Goal: Information Seeking & Learning: Learn about a topic

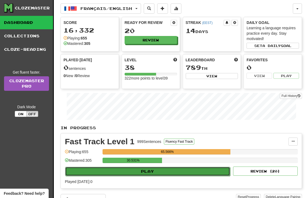
click at [130, 173] on button "Play" at bounding box center [147, 171] width 165 height 9
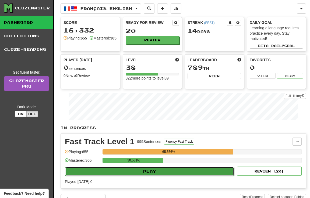
select select "**"
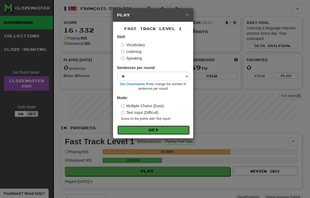
click at [146, 126] on button "Go" at bounding box center [153, 130] width 72 height 9
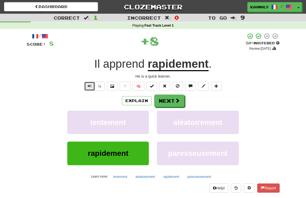
click at [87, 85] on button "Text-to-speech controls" at bounding box center [89, 86] width 11 height 9
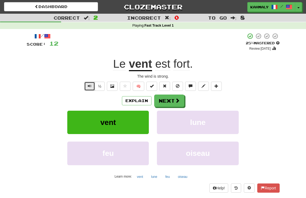
click at [87, 88] on button "Text-to-speech controls" at bounding box center [89, 86] width 11 height 9
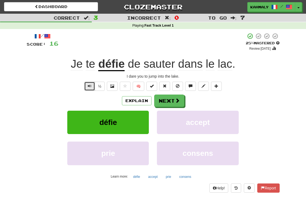
click at [89, 87] on span "Text-to-speech controls" at bounding box center [90, 86] width 4 height 4
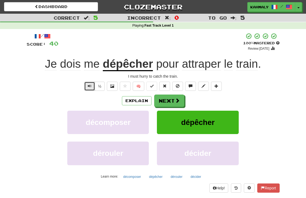
click at [89, 86] on span "Text-to-speech controls" at bounding box center [90, 86] width 4 height 4
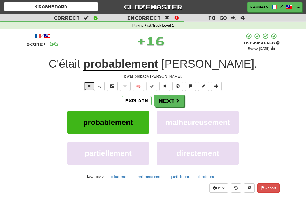
click at [88, 88] on button "Text-to-speech controls" at bounding box center [89, 86] width 11 height 9
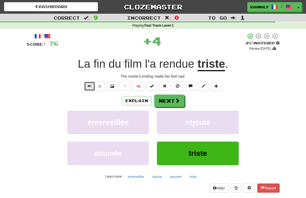
click at [92, 85] on button "Text-to-speech controls" at bounding box center [89, 86] width 11 height 9
click at [91, 85] on button "Text-to-speech controls" at bounding box center [89, 86] width 11 height 9
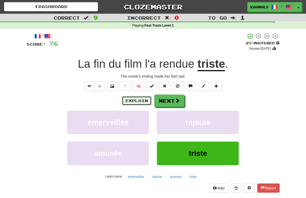
click at [130, 101] on button "Explain" at bounding box center [137, 100] width 30 height 9
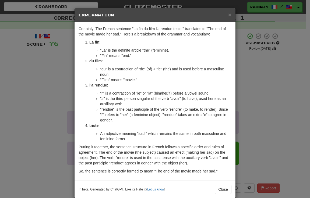
click at [269, 111] on div "× Explanation Certainly! The French sentence "La fin du film l'a rendue triste.…" at bounding box center [155, 99] width 310 height 198
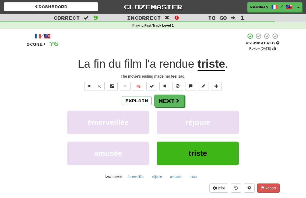
click at [34, 98] on div "Explain Next" at bounding box center [153, 101] width 253 height 12
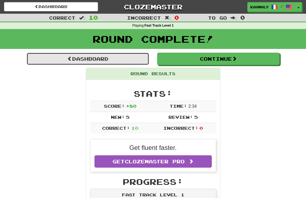
click at [68, 61] on span at bounding box center [69, 58] width 5 height 5
